Goal: Information Seeking & Learning: Learn about a topic

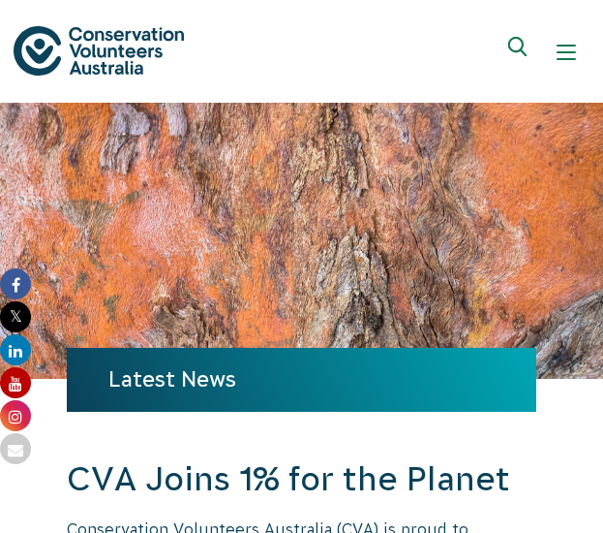
drag, startPoint x: 154, startPoint y: 77, endPoint x: 108, endPoint y: 54, distance: 51.1
click at [106, 53] on div "About Us Back About Us Our Priorities Reconciliation Impact Our Board Our Peopl…" at bounding box center [302, 51] width 576 height 79
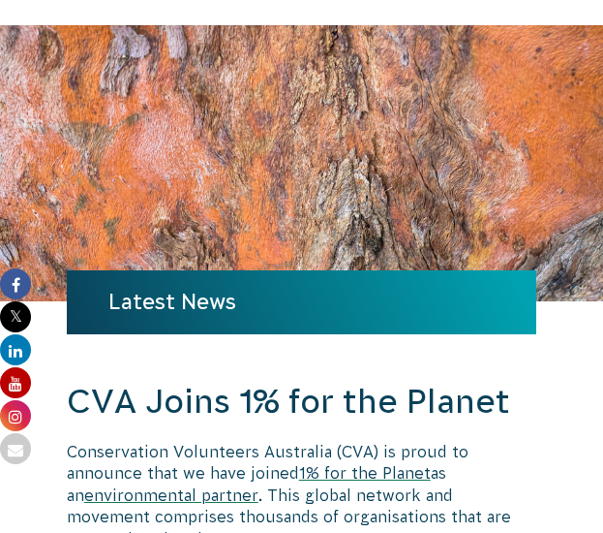
scroll to position [97, 0]
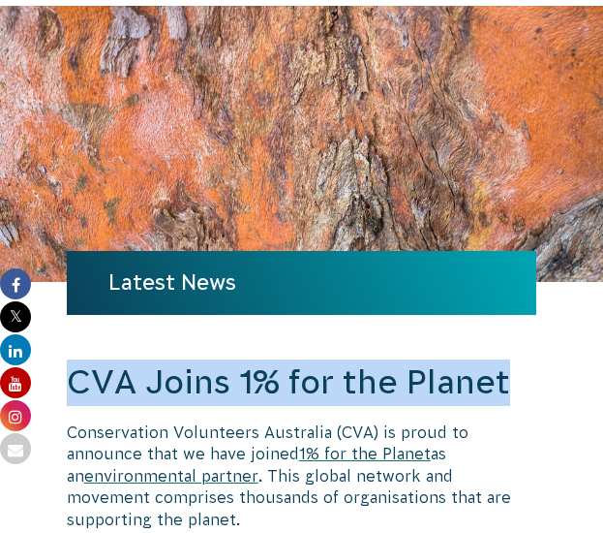
drag, startPoint x: 62, startPoint y: 368, endPoint x: 560, endPoint y: 385, distance: 498.1
copy h2 "CVA Joins 1% for the Planet"
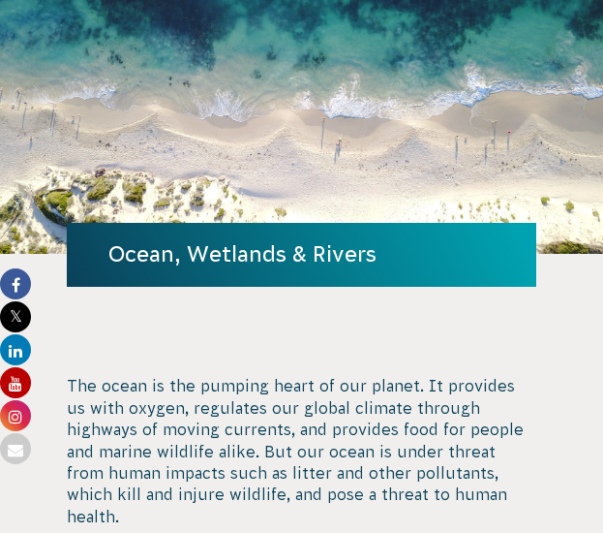
scroll to position [194, 0]
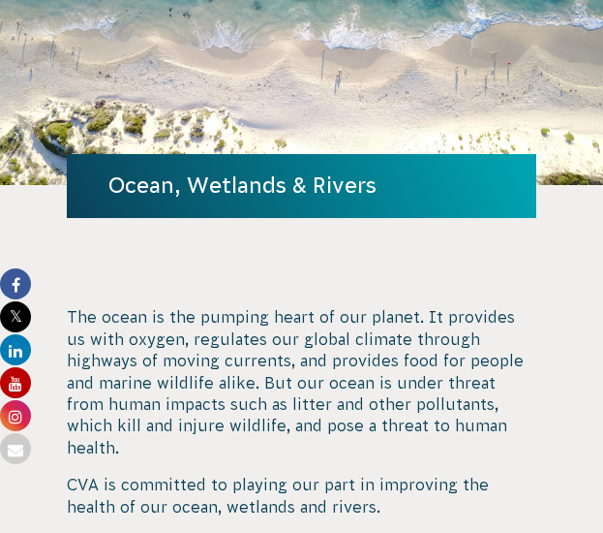
drag, startPoint x: 106, startPoint y: 178, endPoint x: 392, endPoint y: 186, distance: 286.8
click at [392, 186] on div "Ocean, Wetlands & Rivers" at bounding box center [302, 186] width 470 height 64
copy h1 "Ocean, Wetlands & Rivers"
